Goal: Navigation & Orientation: Find specific page/section

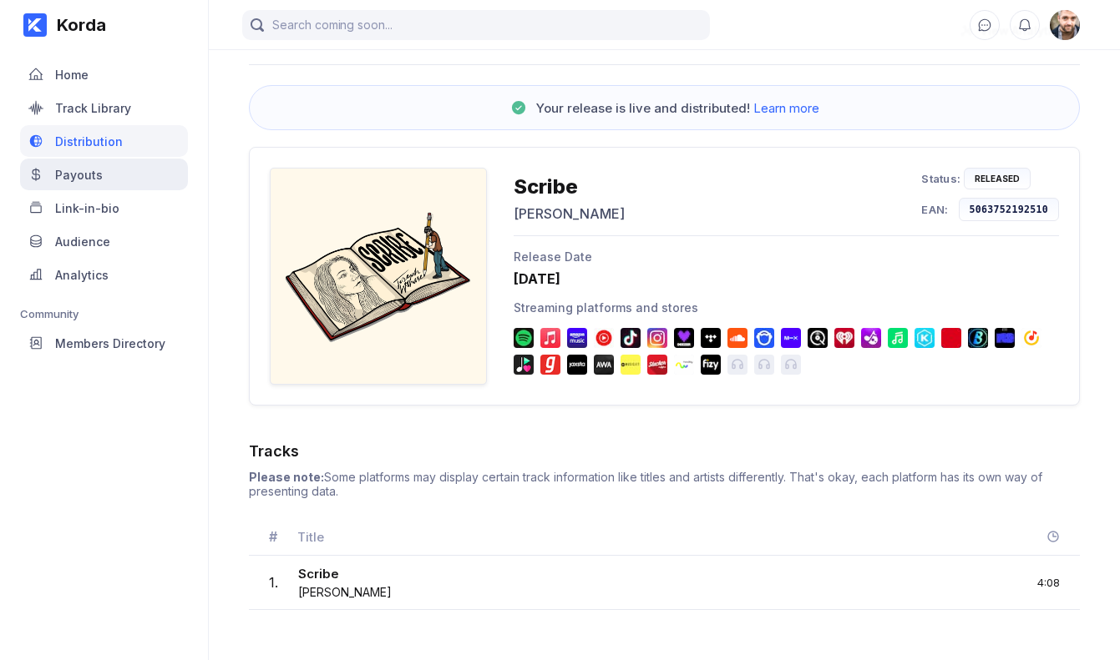
click at [91, 177] on div "Payouts" at bounding box center [79, 175] width 48 height 14
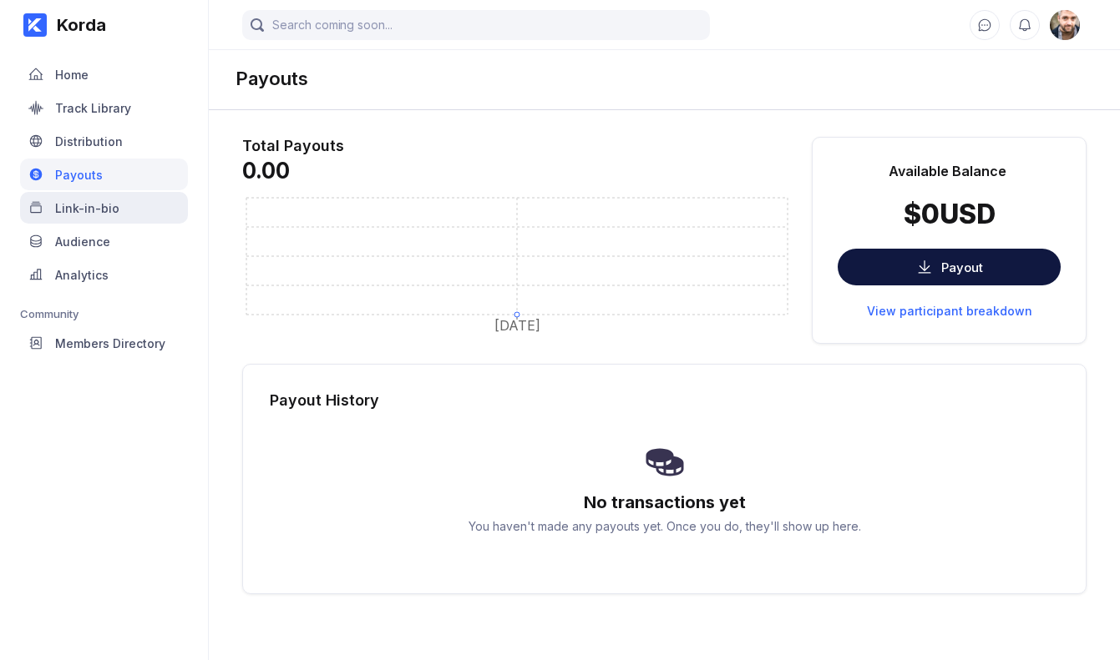
click at [86, 216] on div "Link-in-bio" at bounding box center [104, 208] width 168 height 32
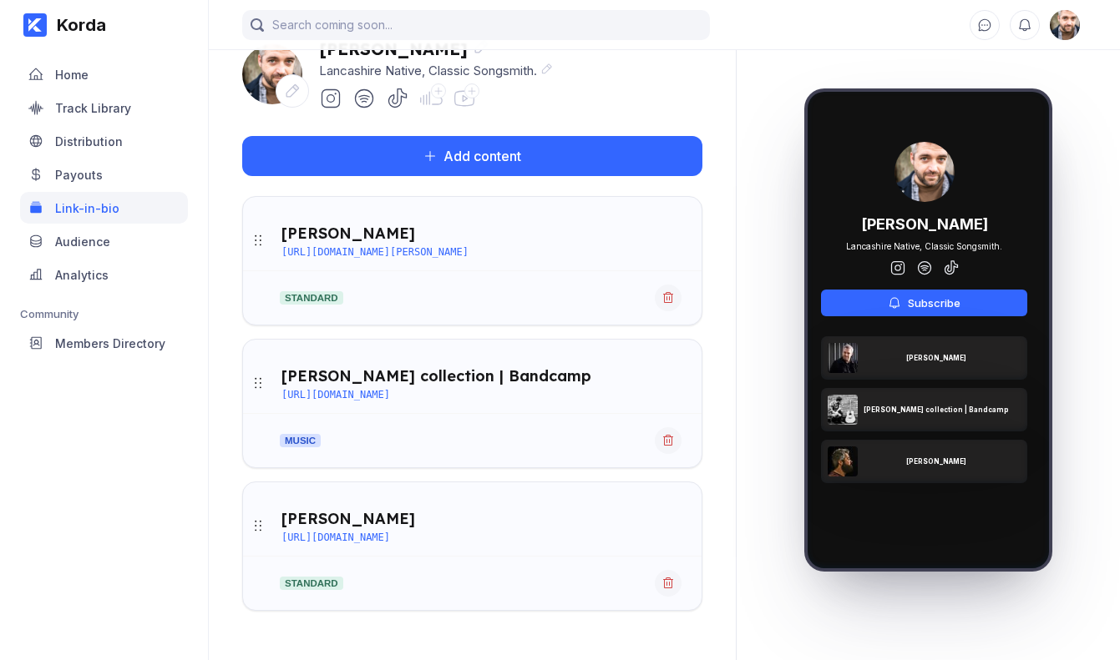
scroll to position [142, 0]
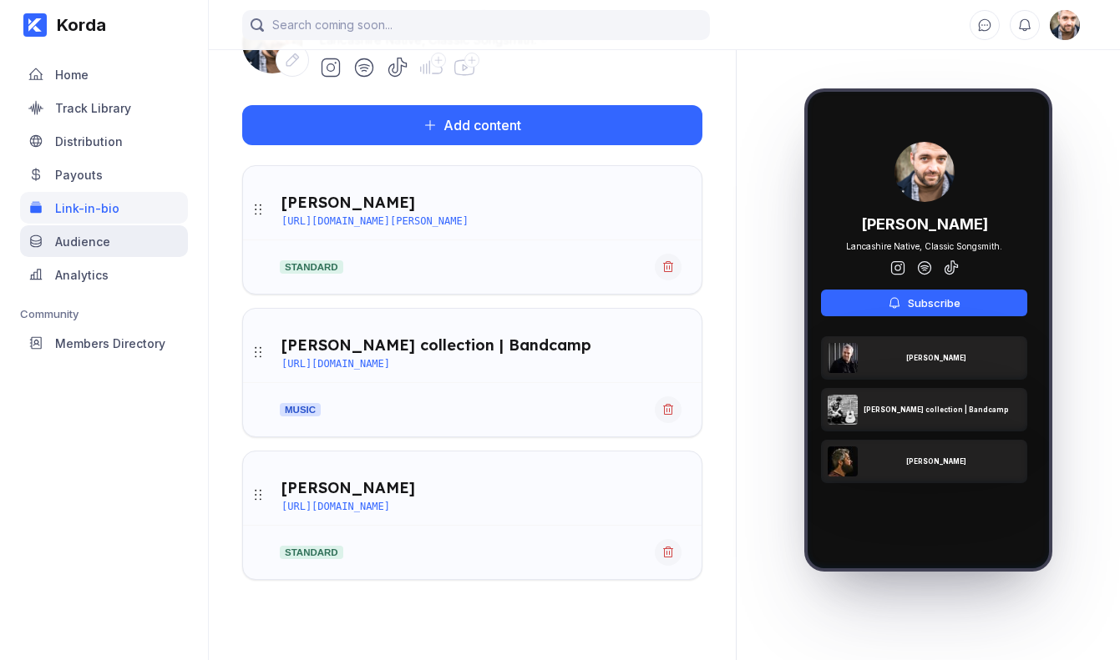
click at [91, 241] on div "Audience" at bounding box center [82, 242] width 55 height 14
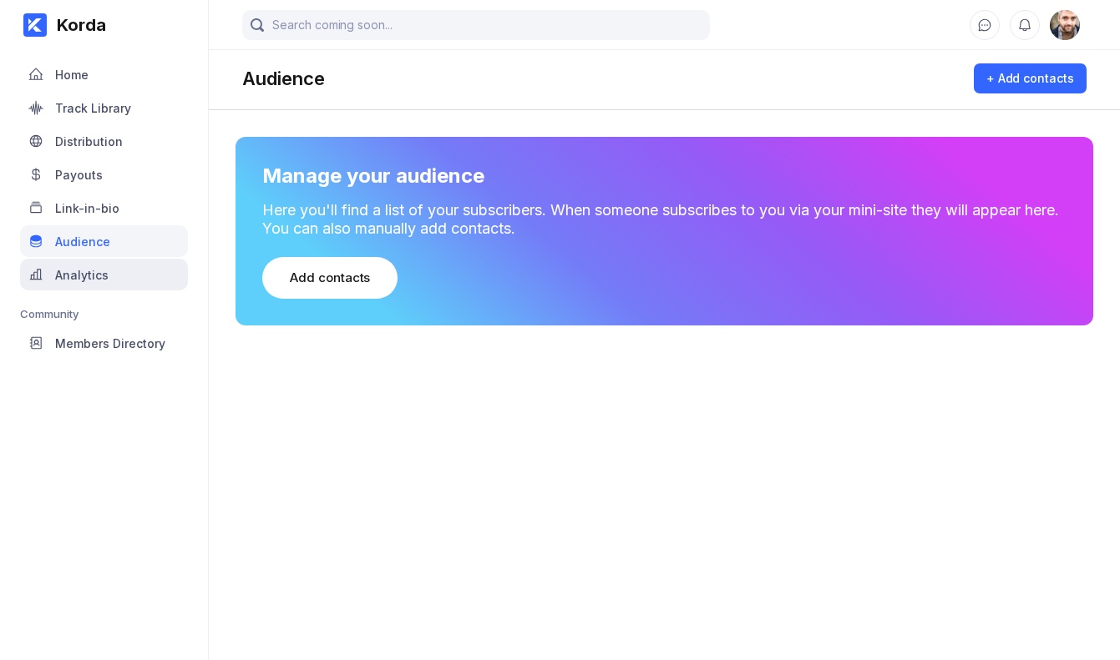
click at [93, 288] on div "Analytics" at bounding box center [104, 275] width 168 height 32
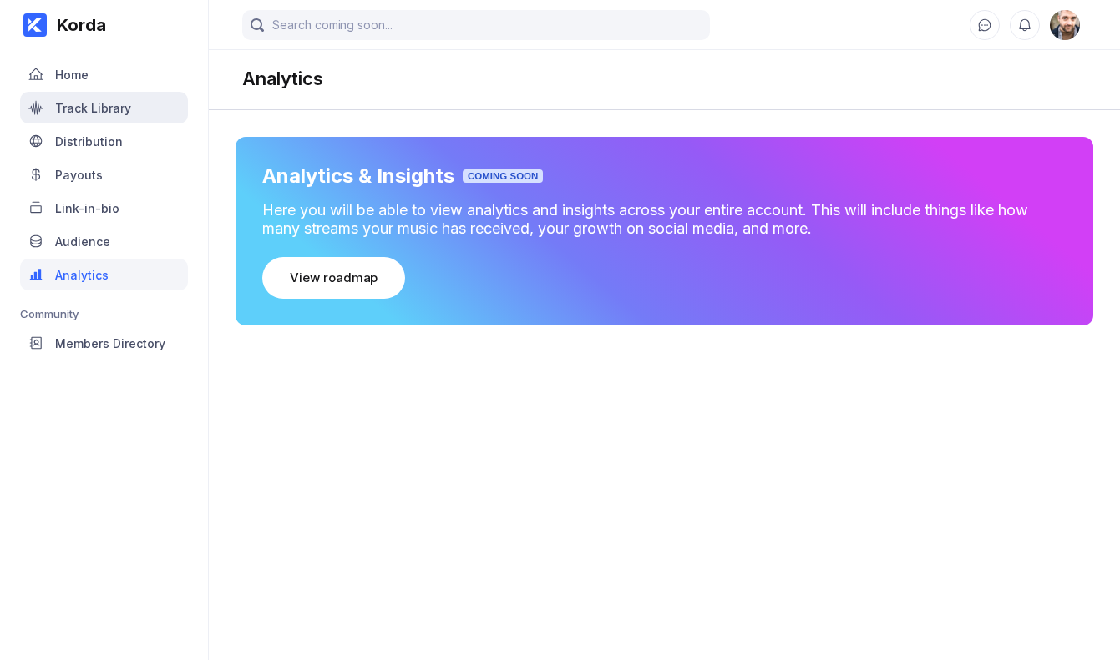
click at [90, 99] on div "Track Library" at bounding box center [104, 108] width 168 height 32
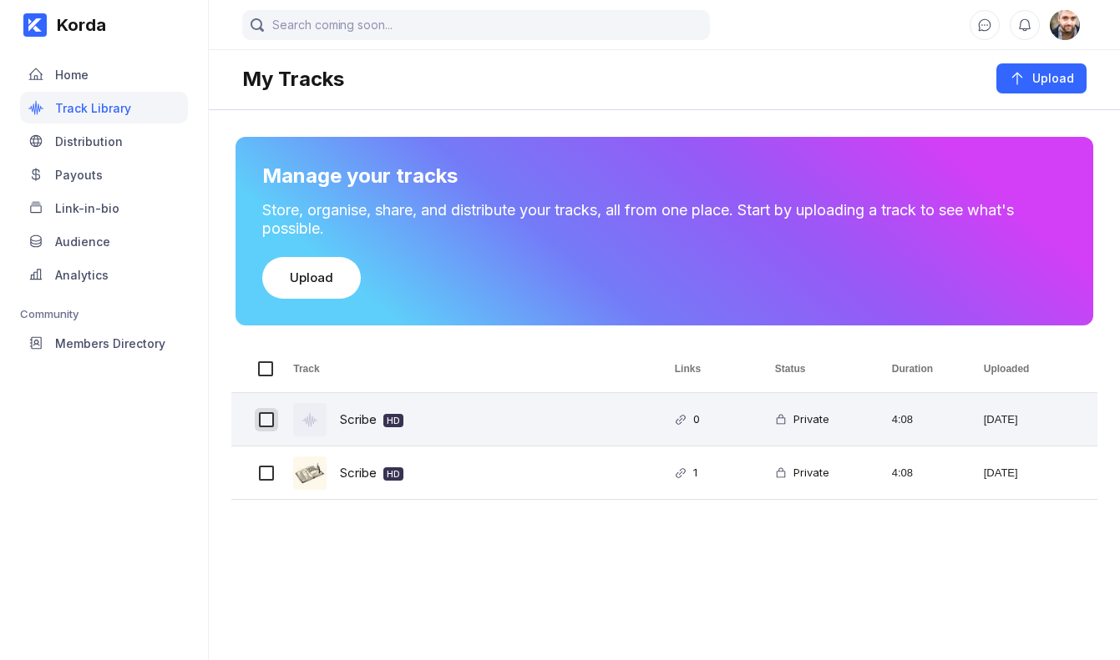
click at [270, 421] on input "Press Space to toggle row selection (unchecked)" at bounding box center [266, 419] width 15 height 15
checkbox input "true"
checkbox input "false"
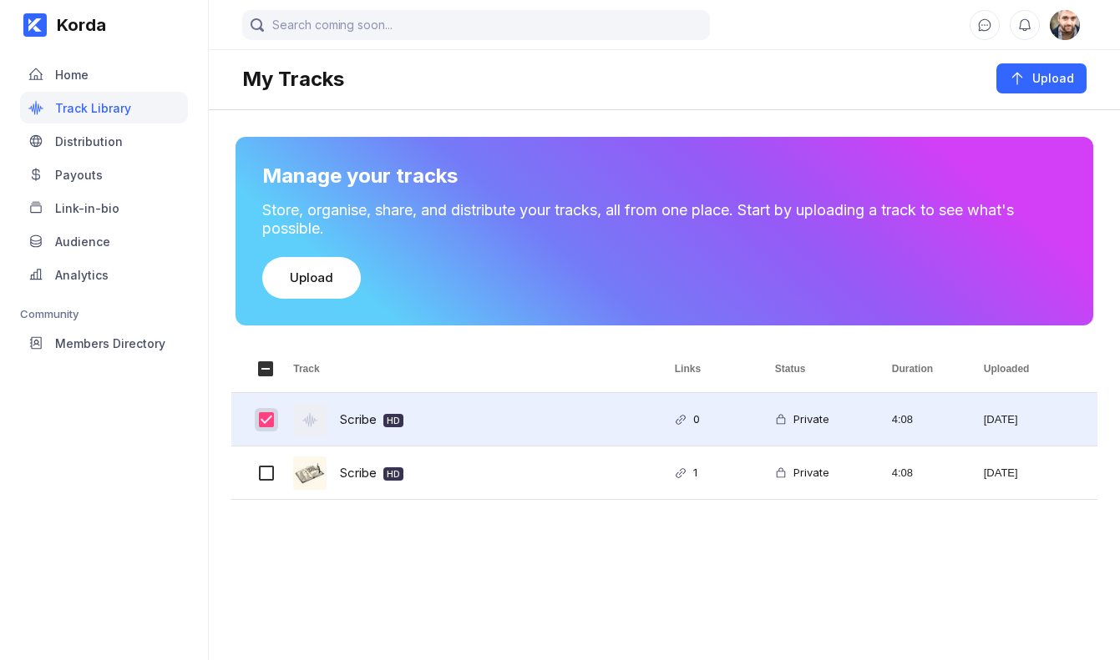
click at [265, 421] on input "Press Space to toggle row selection (checked)" at bounding box center [266, 419] width 15 height 15
checkbox input "false"
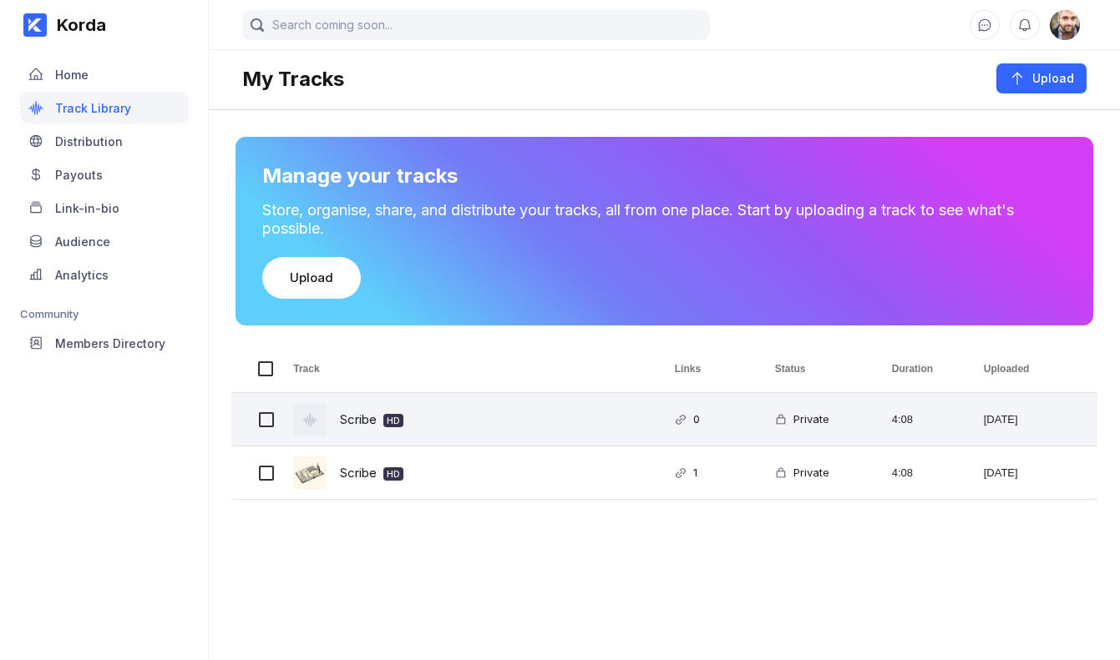
click at [362, 420] on div "Scribe HD" at bounding box center [371, 419] width 63 height 39
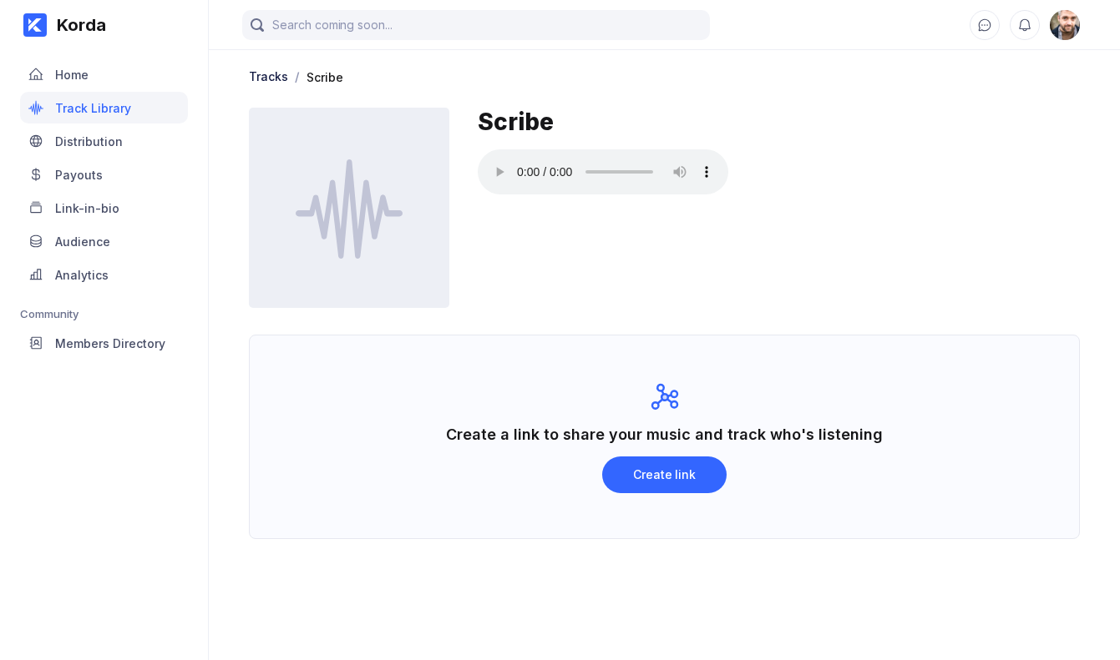
click at [822, 139] on div "Scribe" at bounding box center [779, 208] width 602 height 200
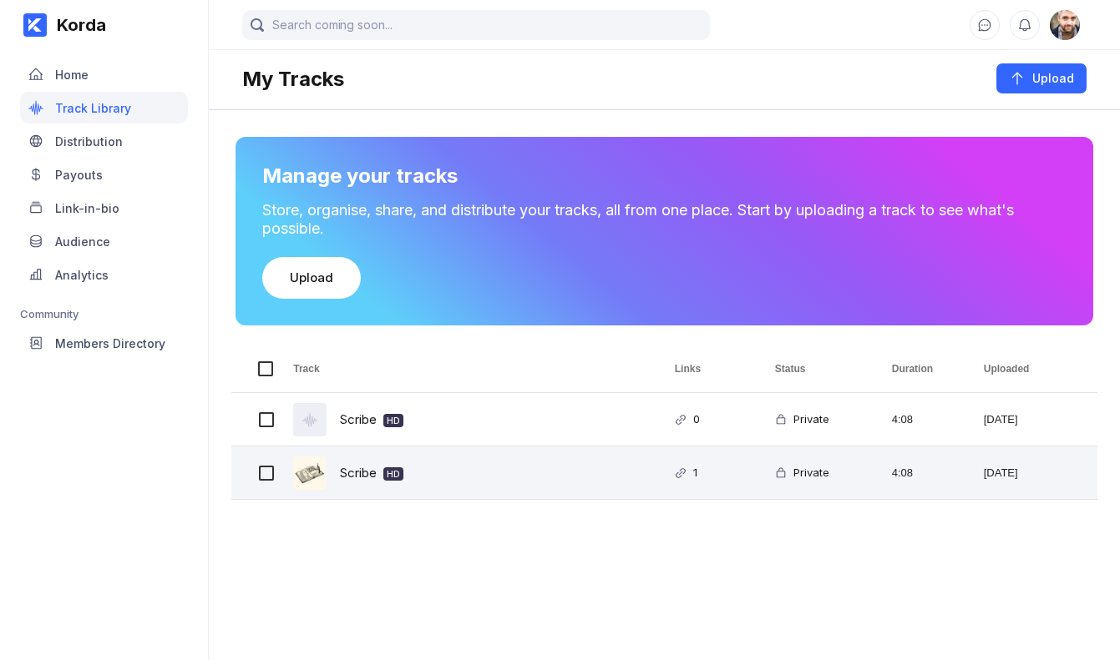
click at [350, 483] on div "Scribe HD" at bounding box center [371, 472] width 63 height 39
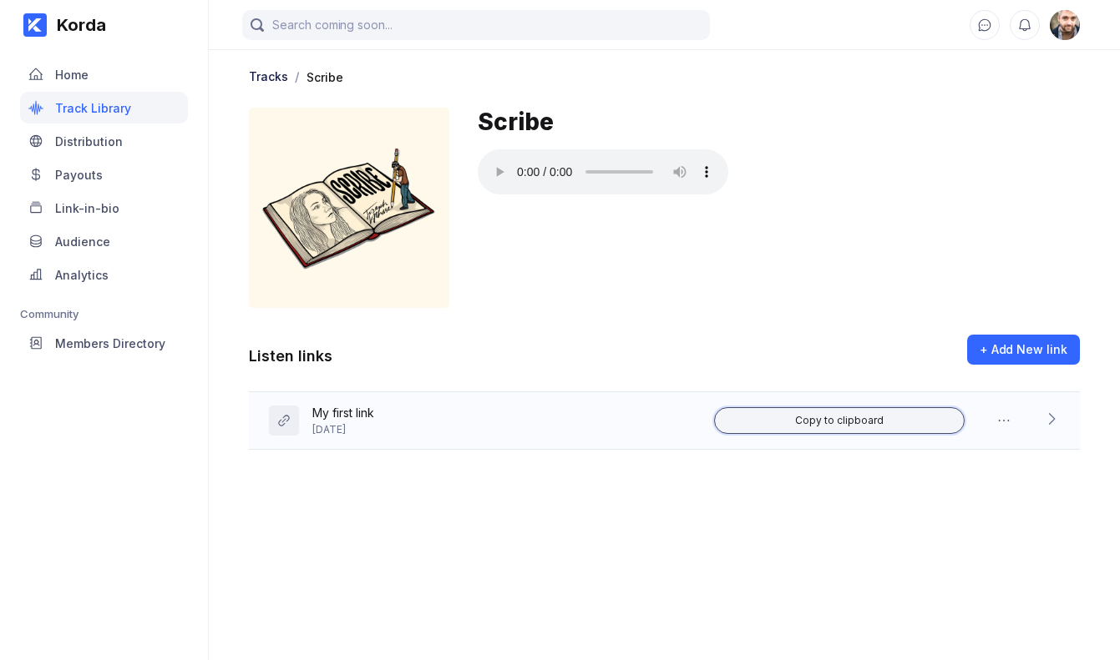
click at [877, 421] on div "Copy to clipboard" at bounding box center [839, 420] width 88 height 13
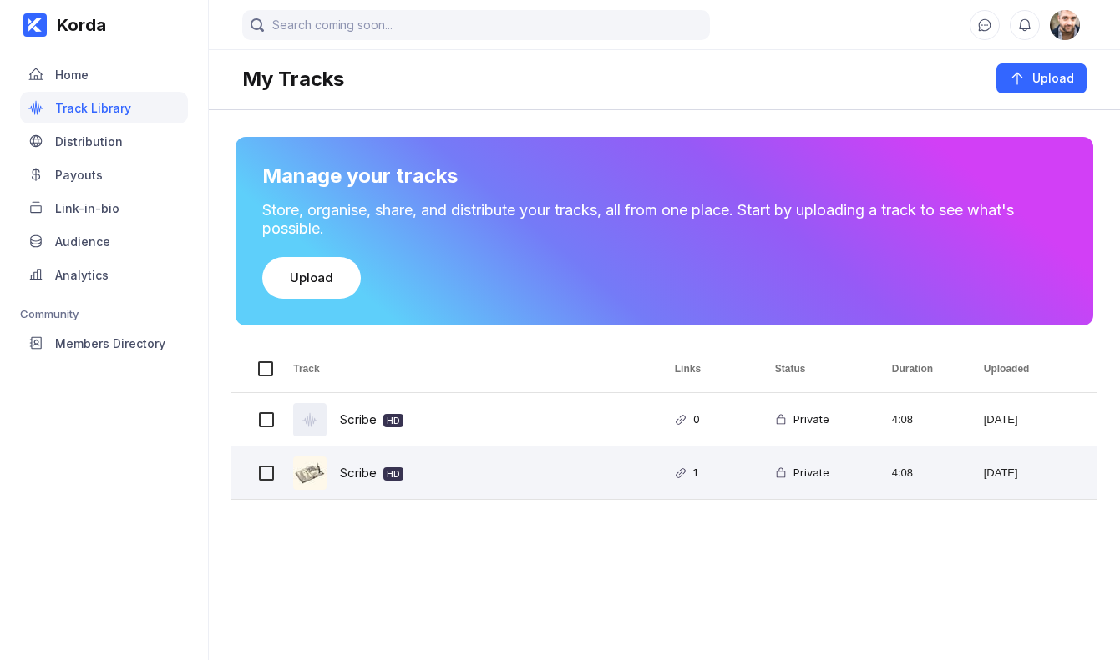
click at [354, 476] on div "Scribe HD" at bounding box center [371, 472] width 63 height 39
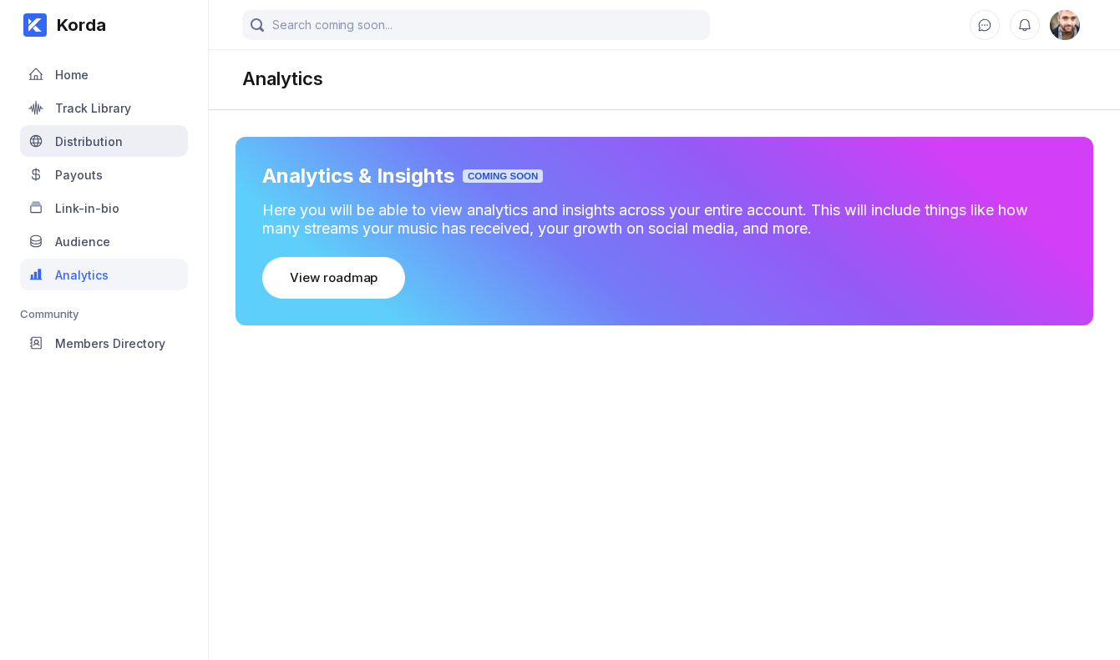
click at [87, 139] on div "Distribution" at bounding box center [89, 141] width 68 height 14
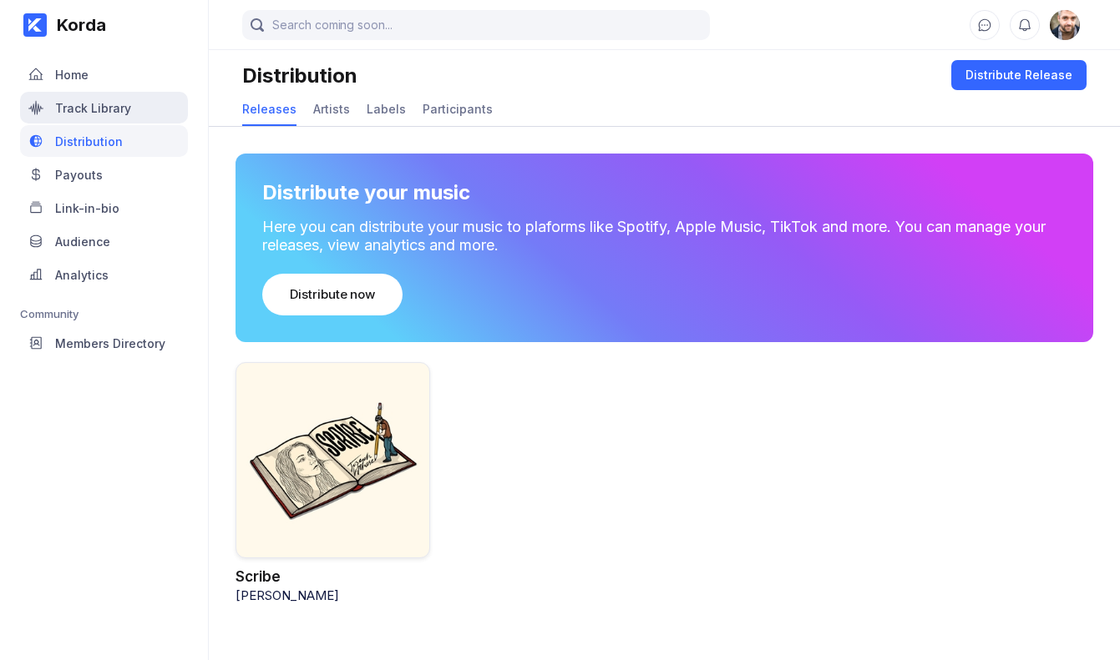
click at [53, 106] on div "Track Library" at bounding box center [104, 108] width 168 height 32
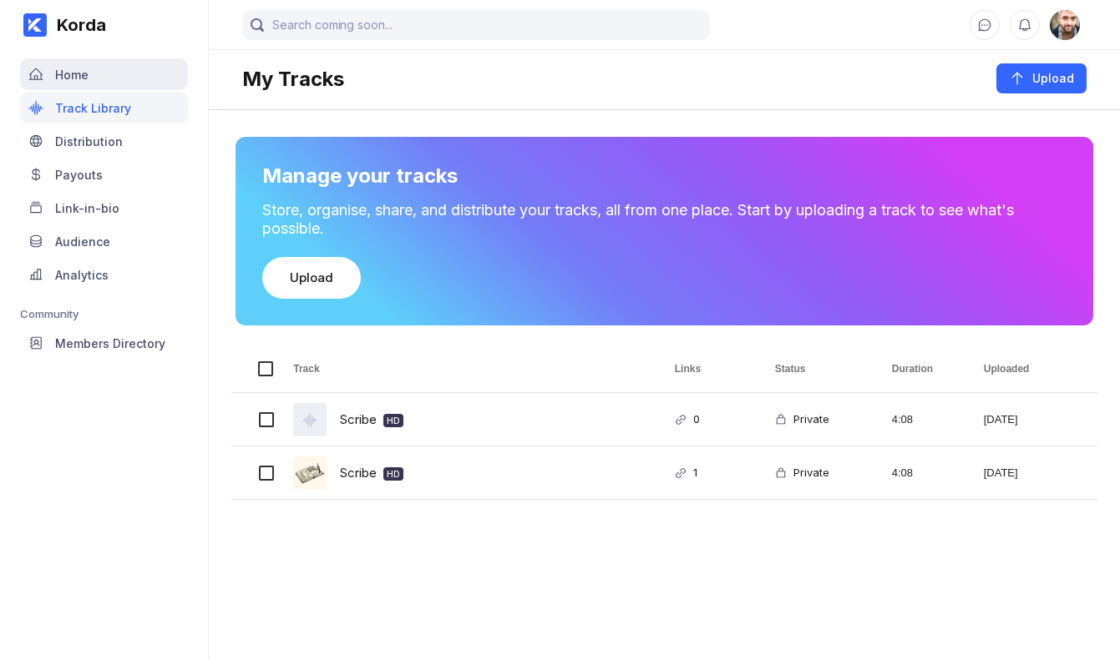
click at [70, 73] on div "Home" at bounding box center [71, 75] width 33 height 14
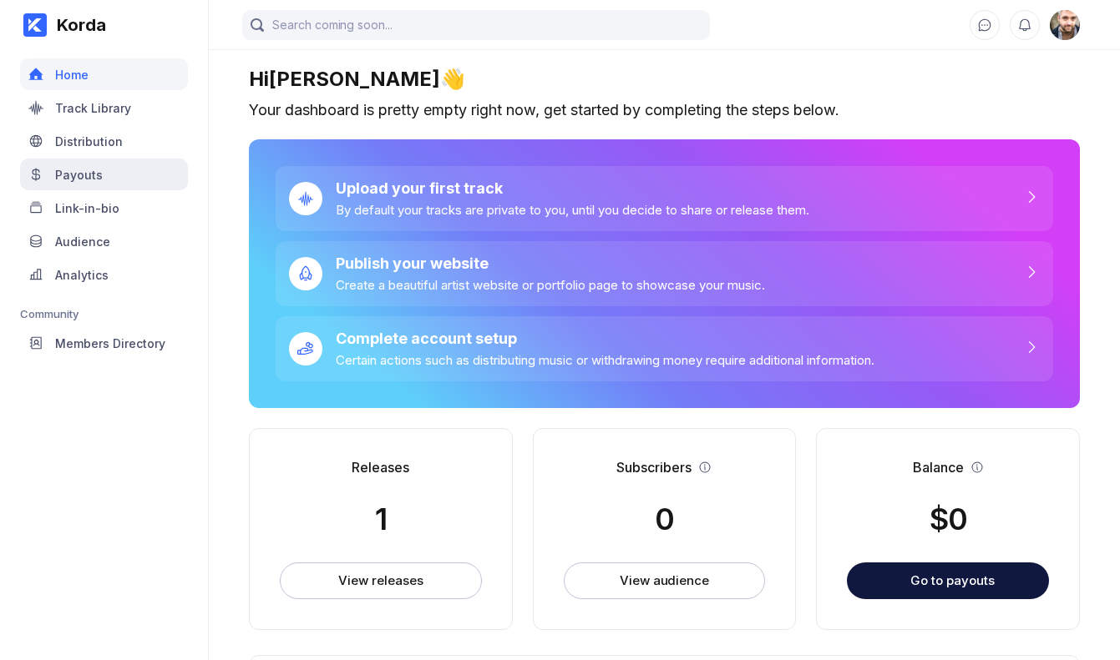
click at [63, 174] on div "Payouts" at bounding box center [79, 175] width 48 height 14
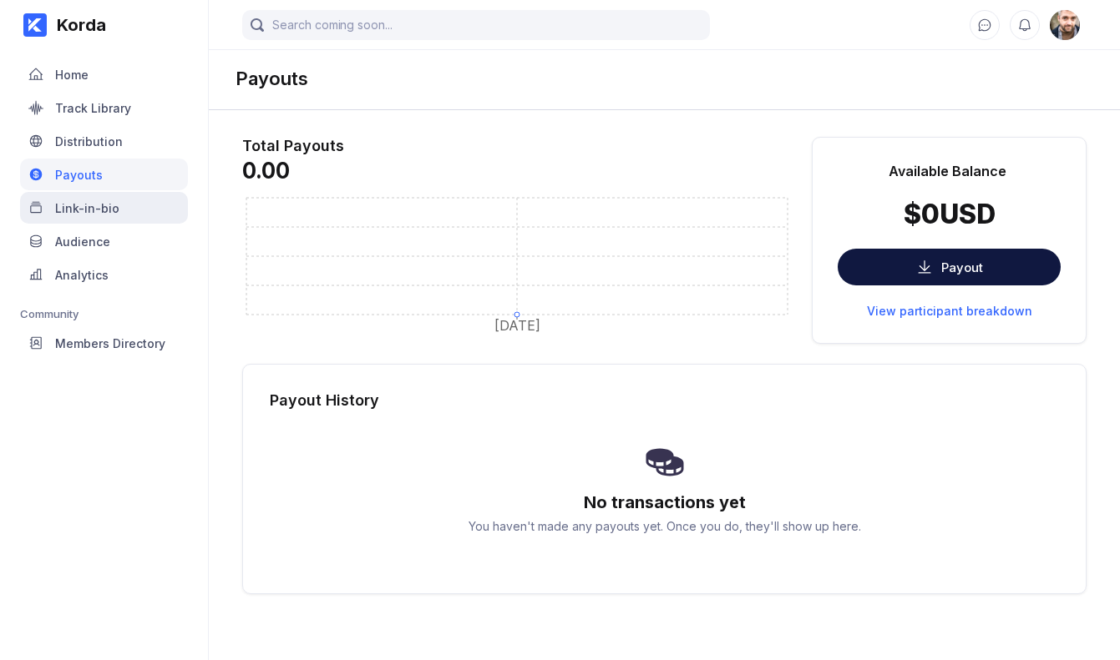
click at [72, 213] on div "Link-in-bio" at bounding box center [87, 208] width 64 height 14
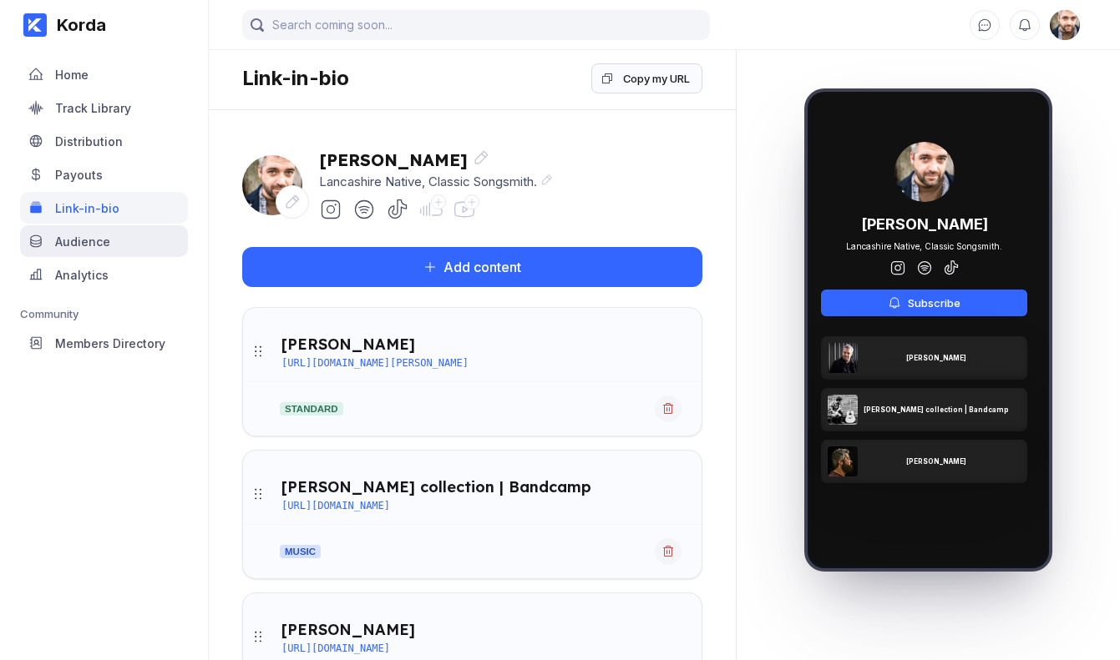
click at [85, 245] on div "Audience" at bounding box center [82, 242] width 55 height 14
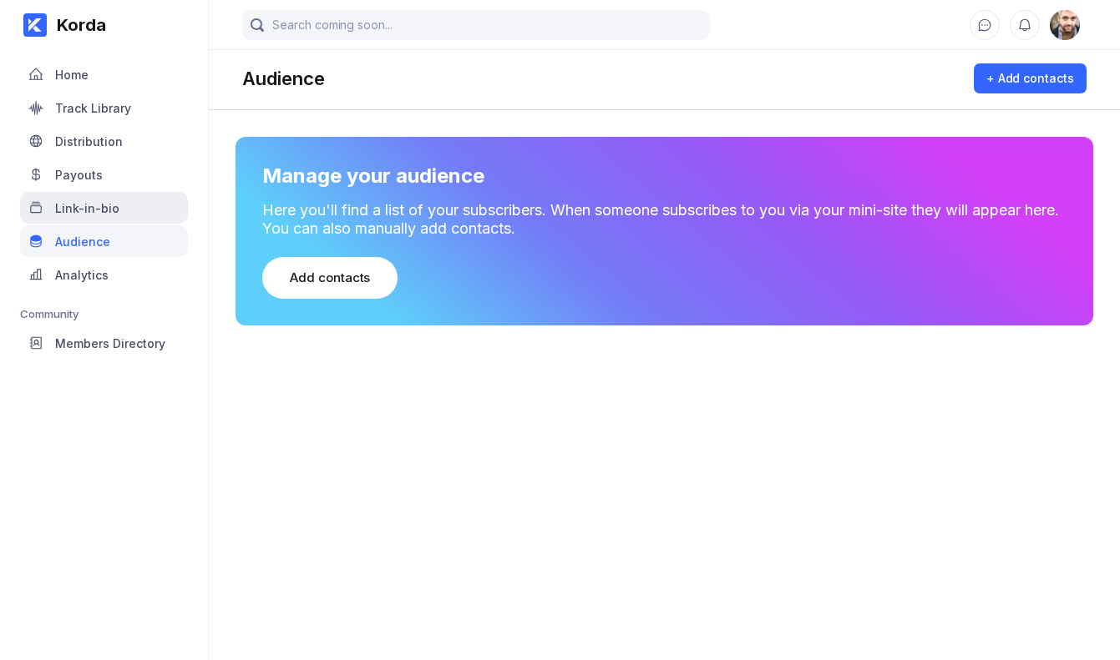
click at [81, 209] on div "Link-in-bio" at bounding box center [87, 208] width 64 height 14
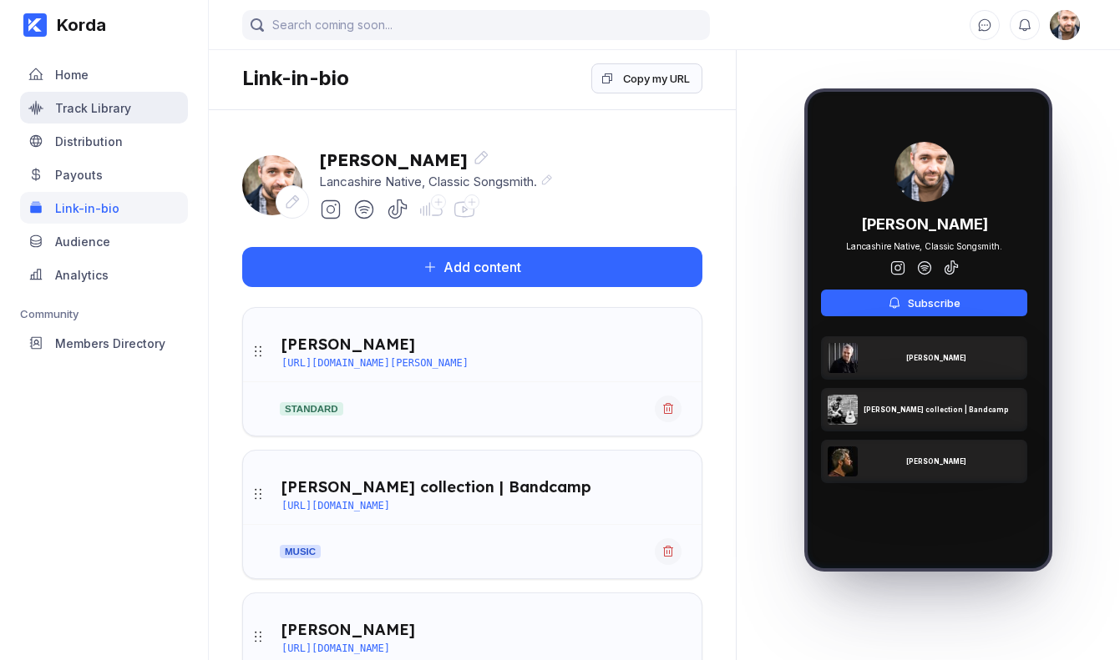
click at [78, 103] on div "Track Library" at bounding box center [93, 108] width 76 height 14
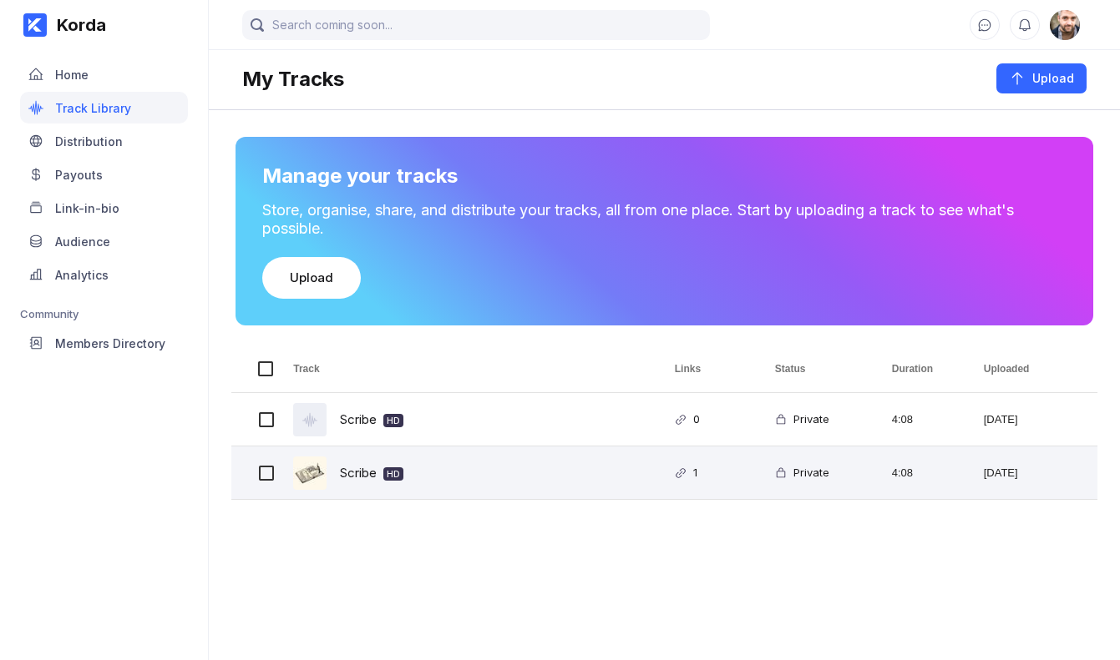
click at [355, 477] on div "Scribe HD" at bounding box center [371, 472] width 63 height 39
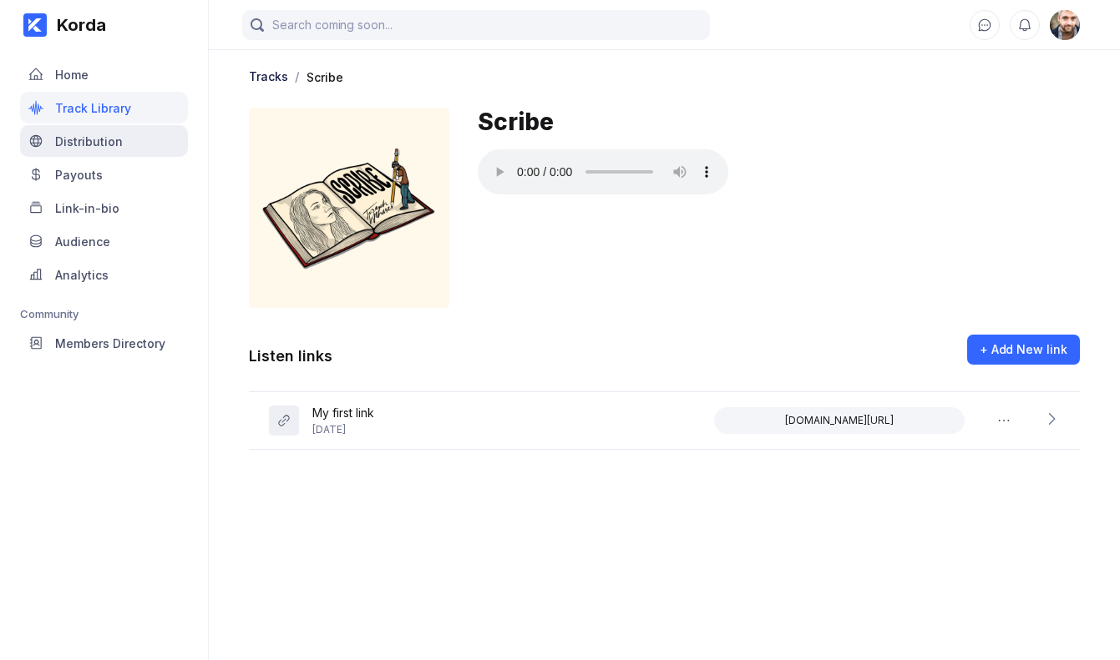
click at [70, 139] on div "Distribution" at bounding box center [89, 141] width 68 height 14
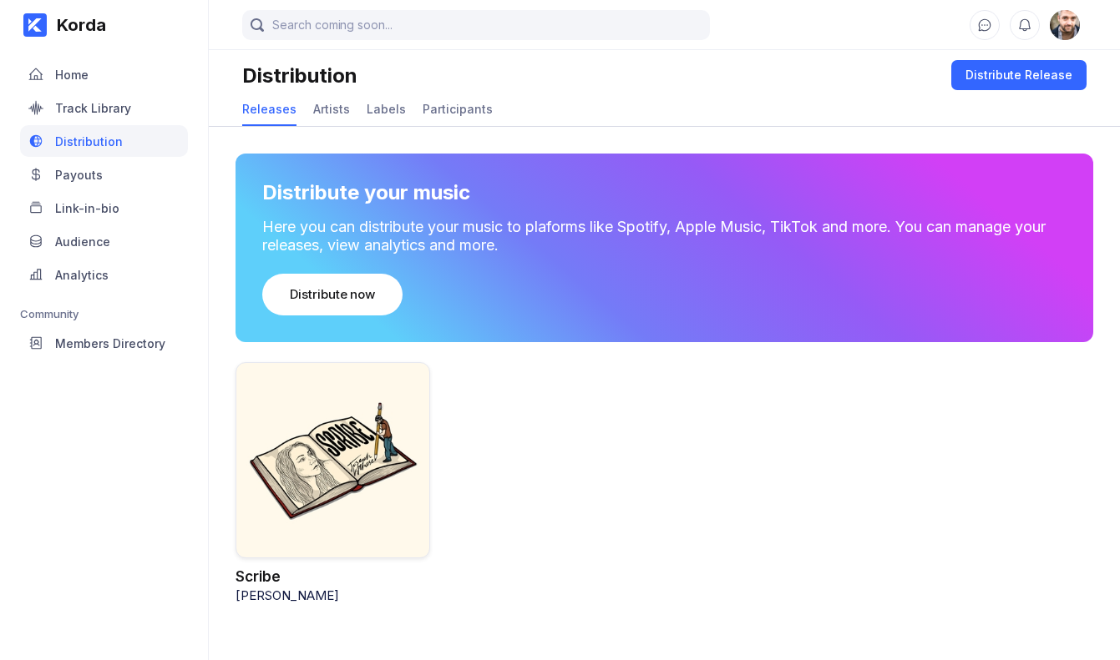
click at [320, 463] on div at bounding box center [332, 460] width 195 height 196
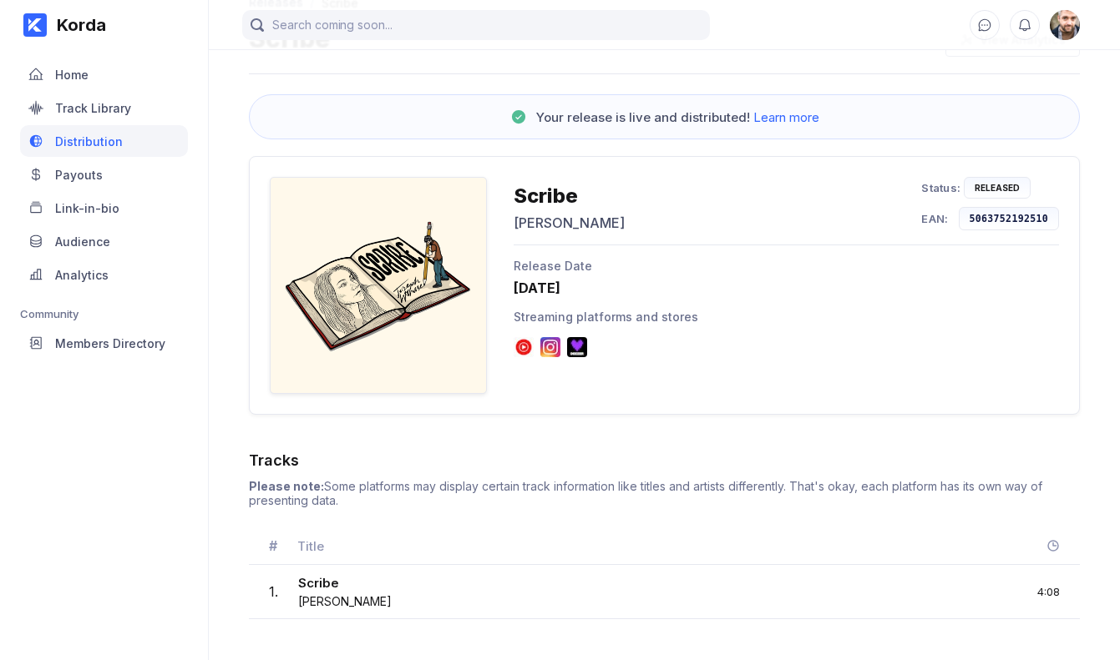
scroll to position [75, 0]
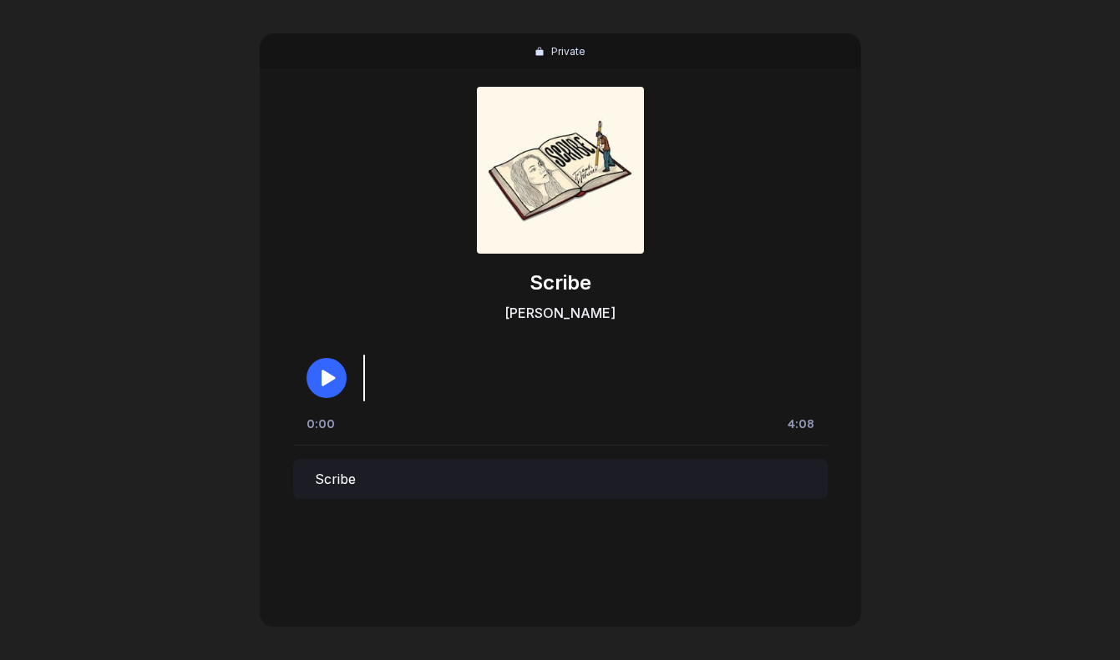
click at [355, 478] on div "Scribe" at bounding box center [560, 479] width 534 height 40
